Goal: Transaction & Acquisition: Register for event/course

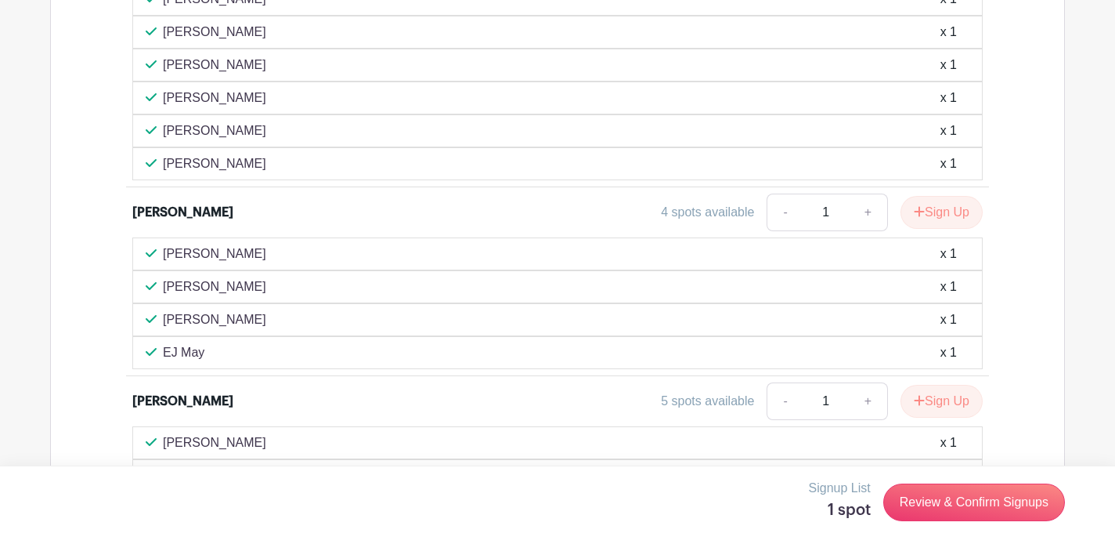
scroll to position [3563, 0]
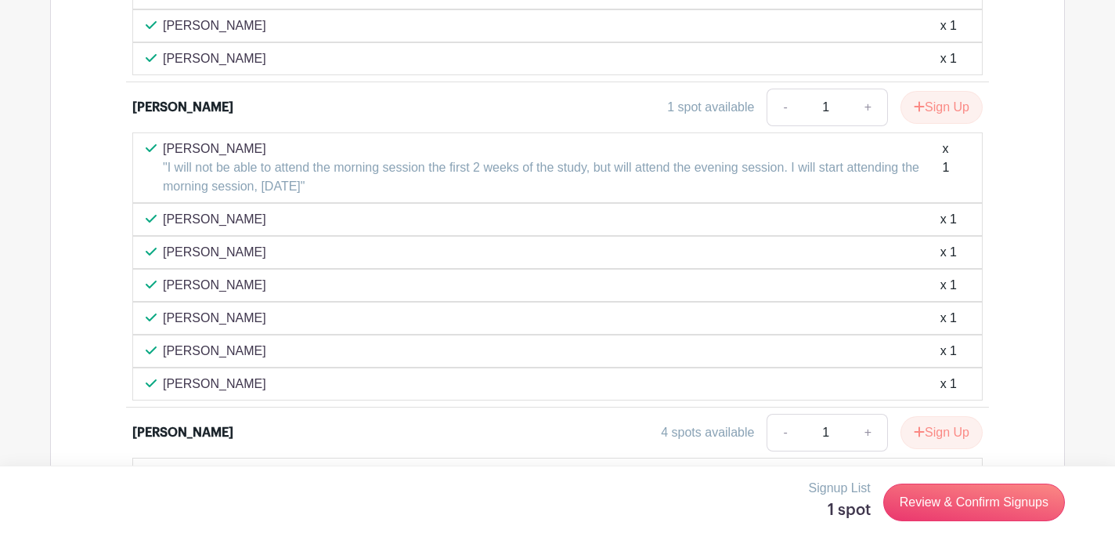
scroll to position [3367, 0]
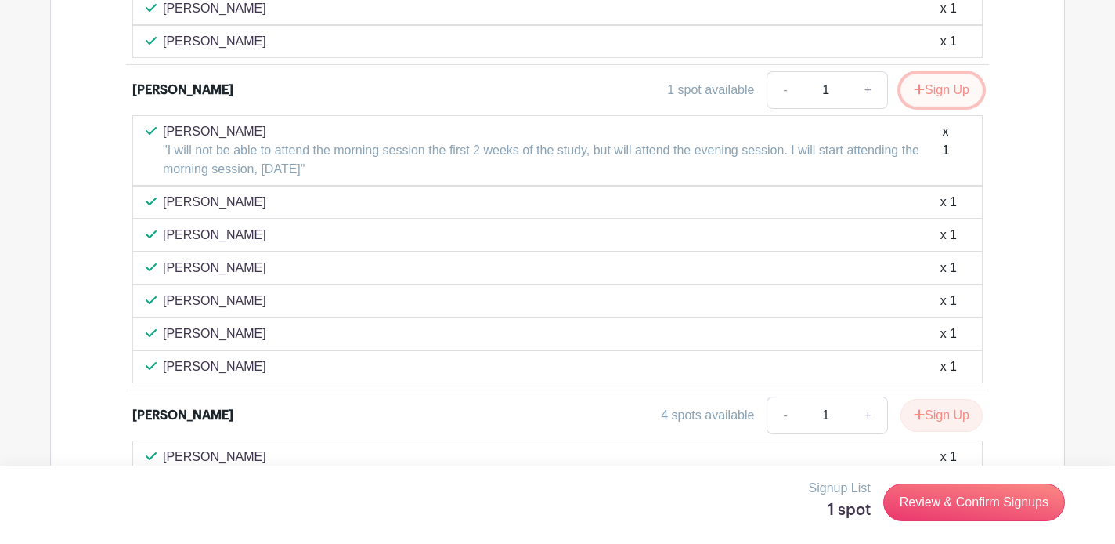
click at [957, 74] on button "Sign Up" at bounding box center [942, 90] width 82 height 33
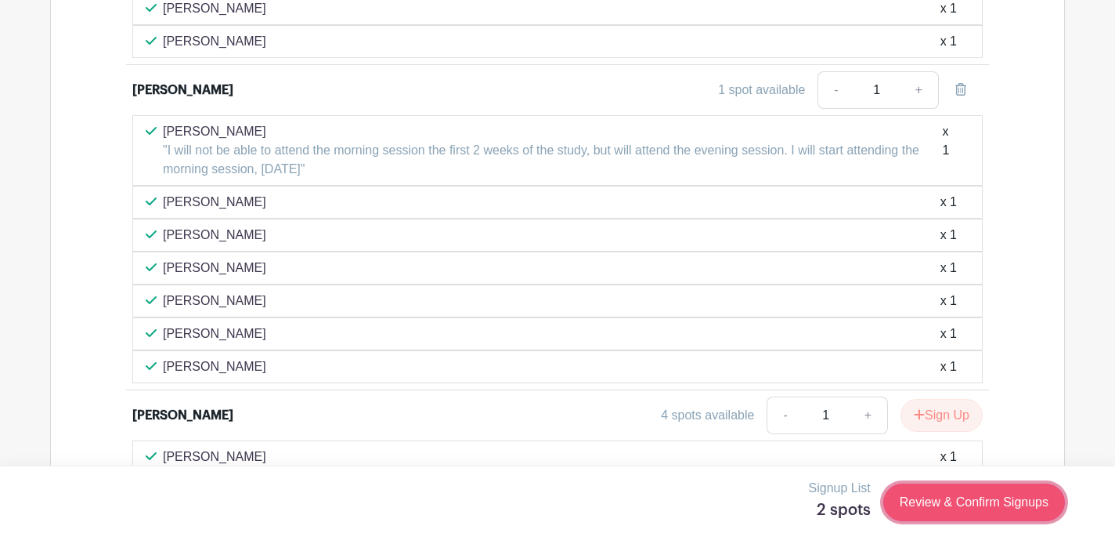
click at [942, 504] on link "Review & Confirm Signups" at bounding box center [975, 502] width 182 height 38
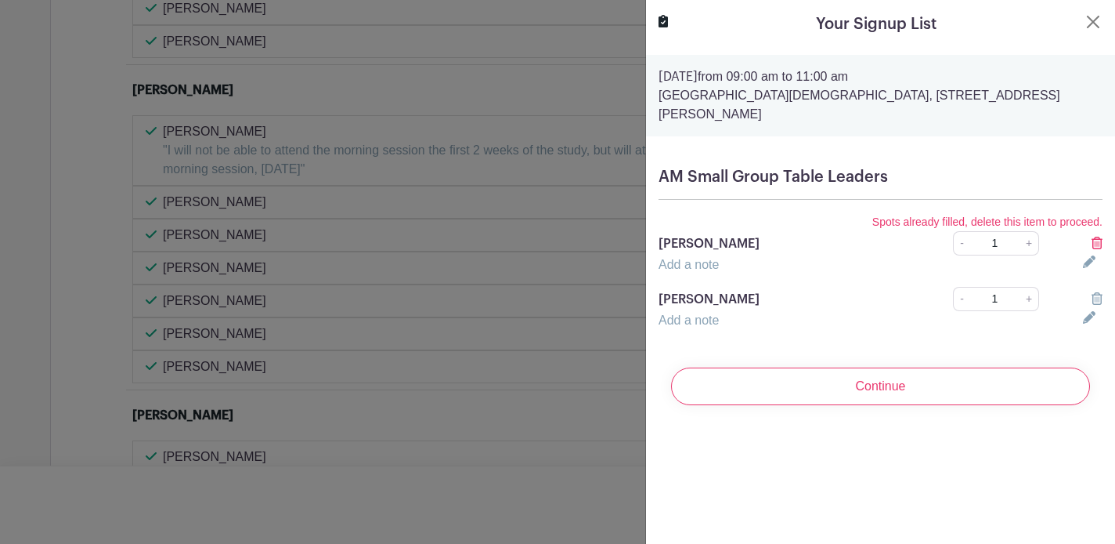
click at [1098, 237] on icon at bounding box center [1097, 243] width 11 height 13
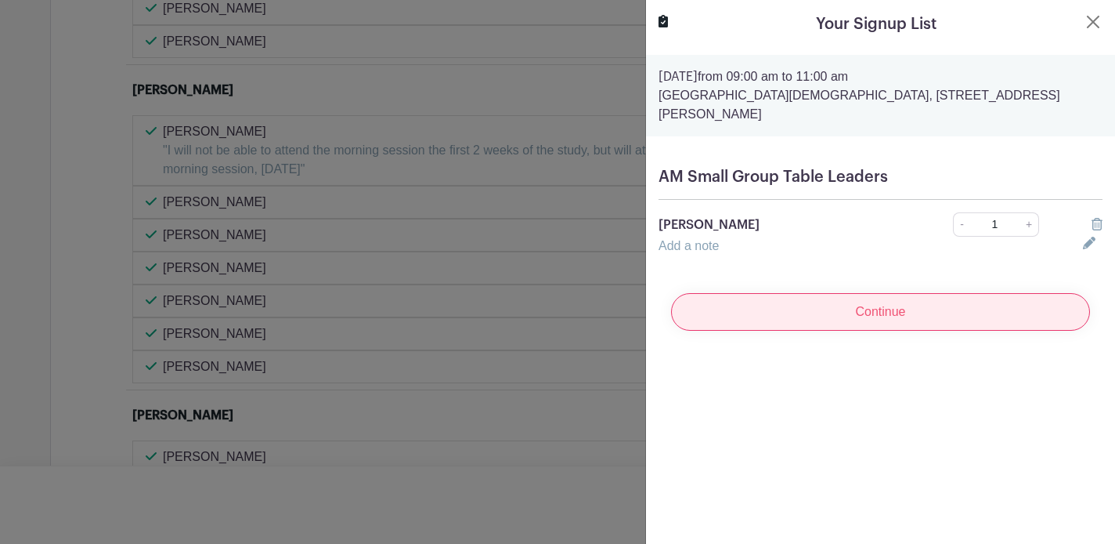
click at [1045, 293] on input "Continue" at bounding box center [880, 312] width 419 height 38
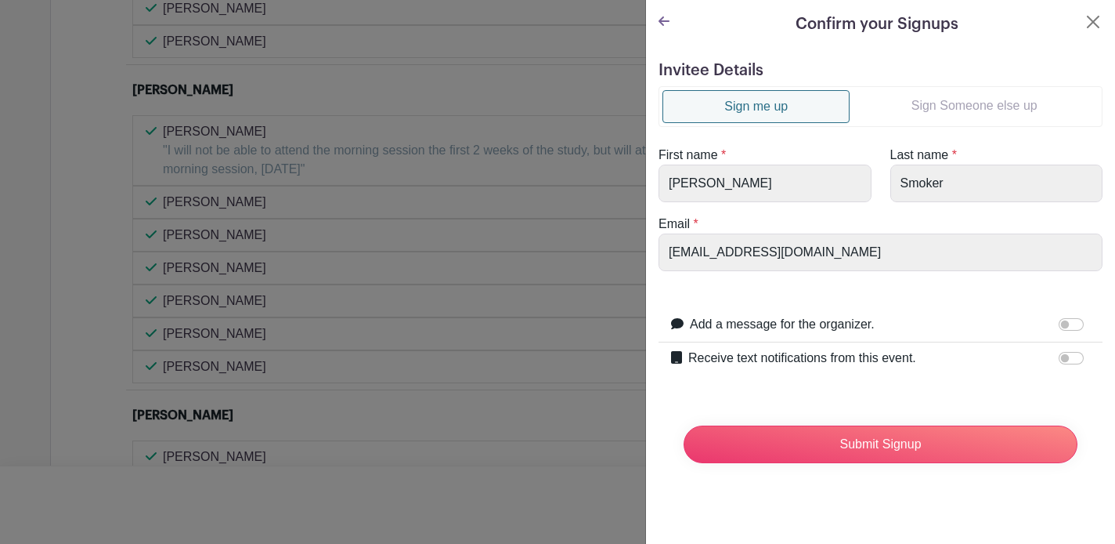
click at [899, 99] on link "Sign Someone else up" at bounding box center [974, 105] width 249 height 31
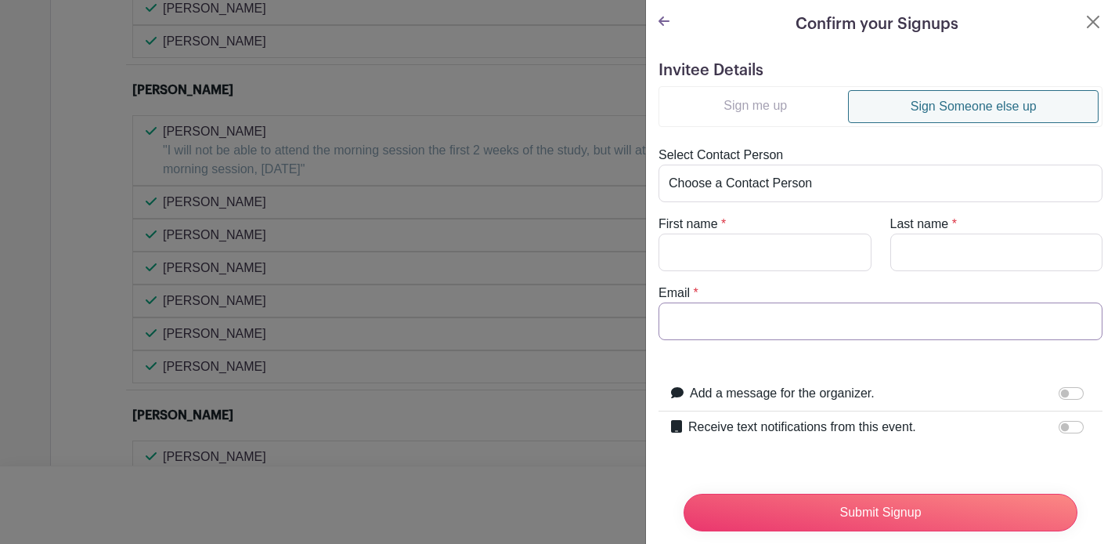
click at [812, 321] on input "Email" at bounding box center [881, 321] width 444 height 38
paste input "[EMAIL_ADDRESS][DOMAIN_NAME]"
type input "[EMAIL_ADDRESS][DOMAIN_NAME]"
click at [755, 259] on input "First name" at bounding box center [765, 252] width 213 height 38
type input "[PERSON_NAME]"
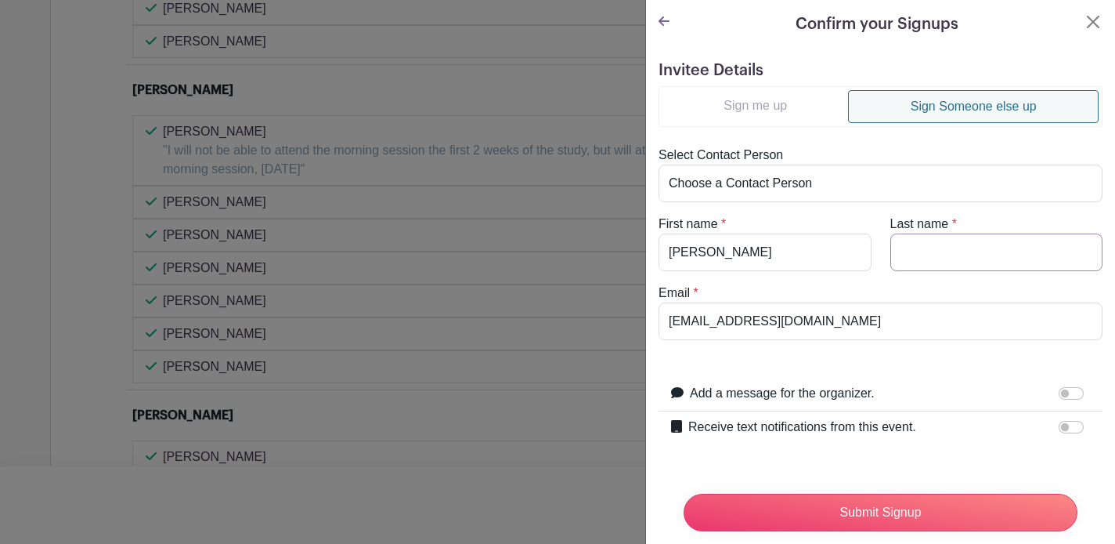
click at [1032, 244] on input "Last name" at bounding box center [997, 252] width 213 height 38
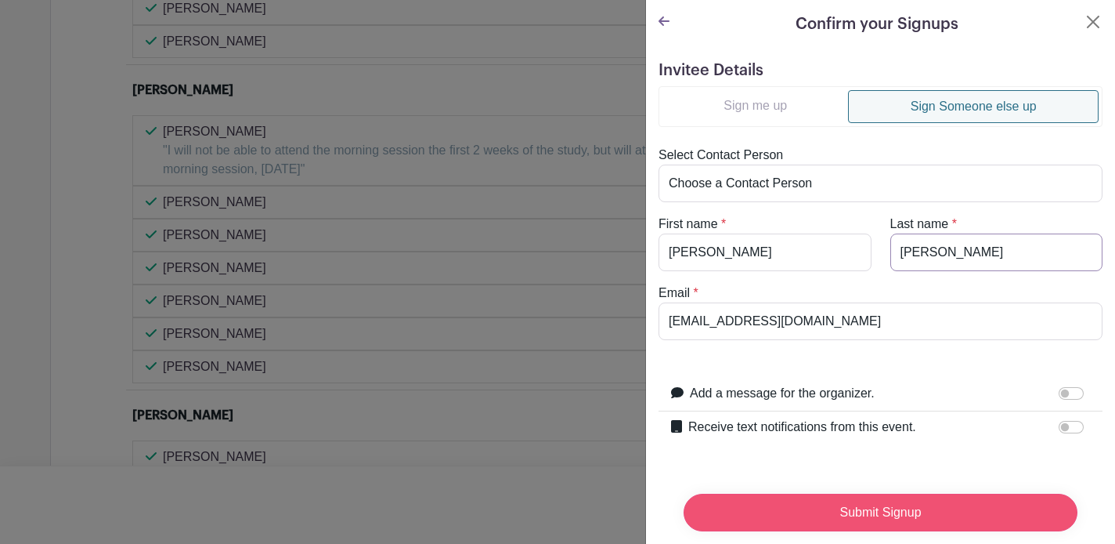
type input "[PERSON_NAME]"
click at [917, 503] on input "Submit Signup" at bounding box center [881, 513] width 394 height 38
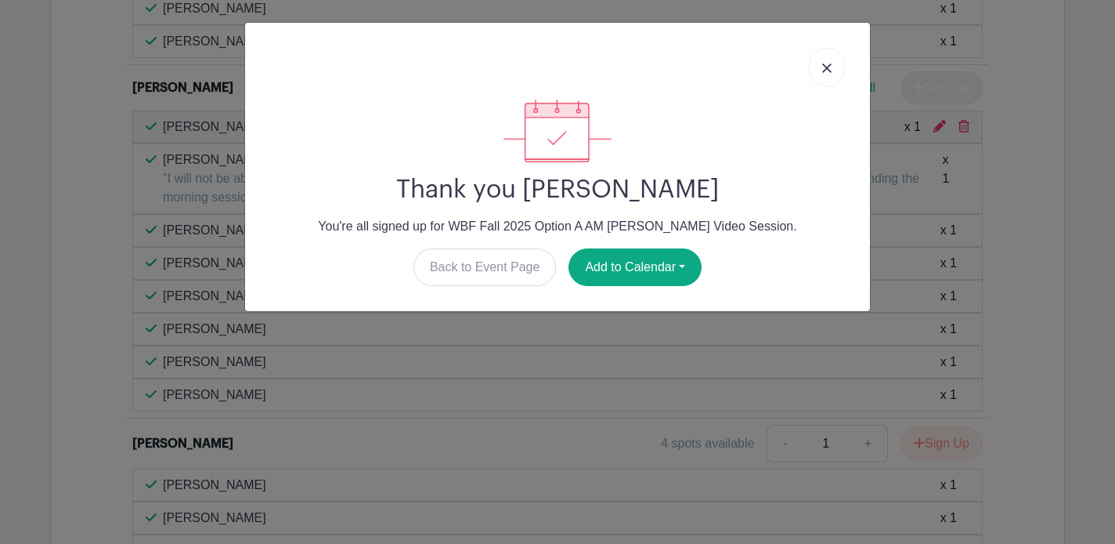
click at [824, 60] on link at bounding box center [827, 67] width 36 height 39
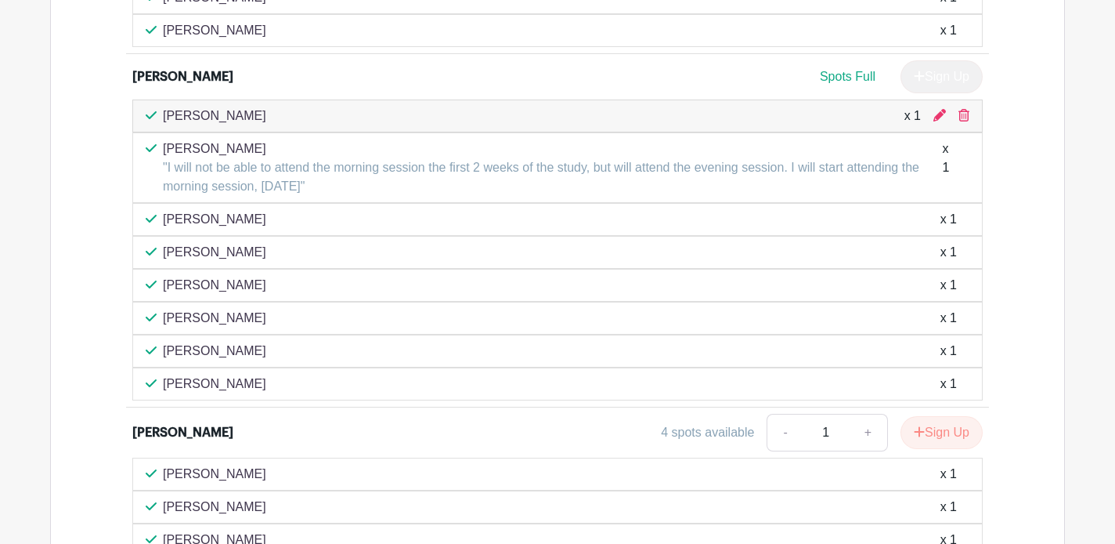
scroll to position [3375, 0]
